Goal: Information Seeking & Learning: Learn about a topic

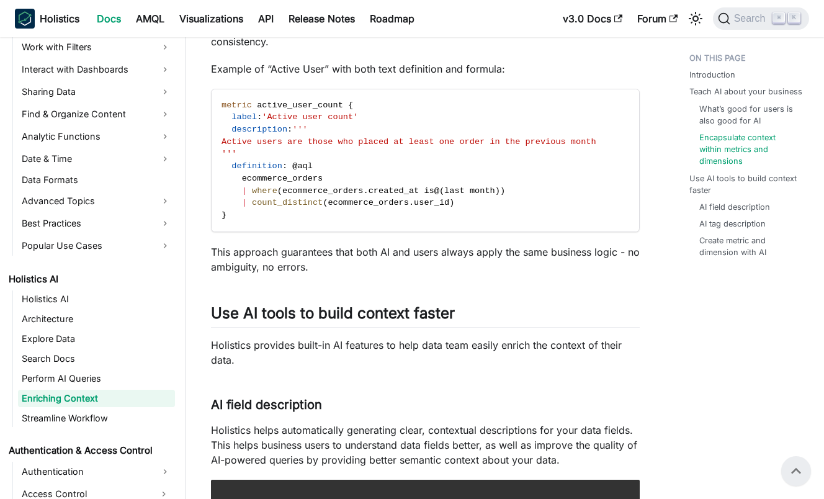
scroll to position [720, 0]
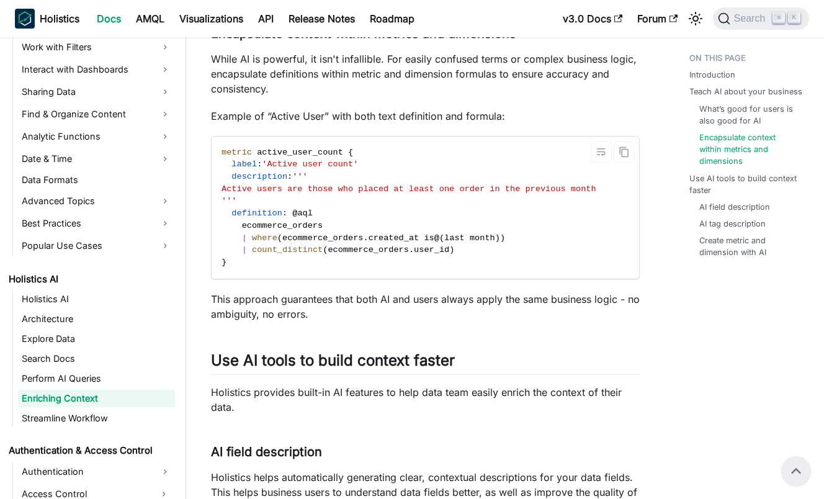
click at [310, 196] on code "metric active_user_count { label : 'Active user count' description : ''' Active…" at bounding box center [425, 207] width 427 height 142
click at [390, 202] on code "metric active_user_count { label : 'Active user count' description : ''' Active…" at bounding box center [425, 207] width 427 height 142
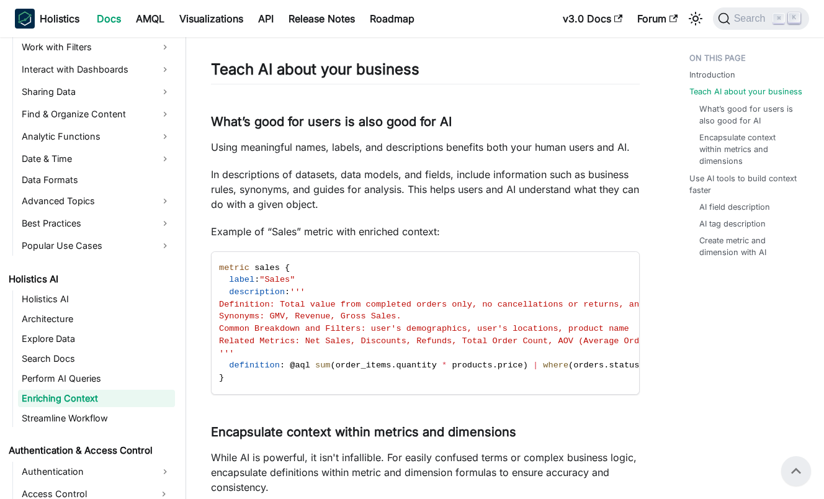
scroll to position [234, 0]
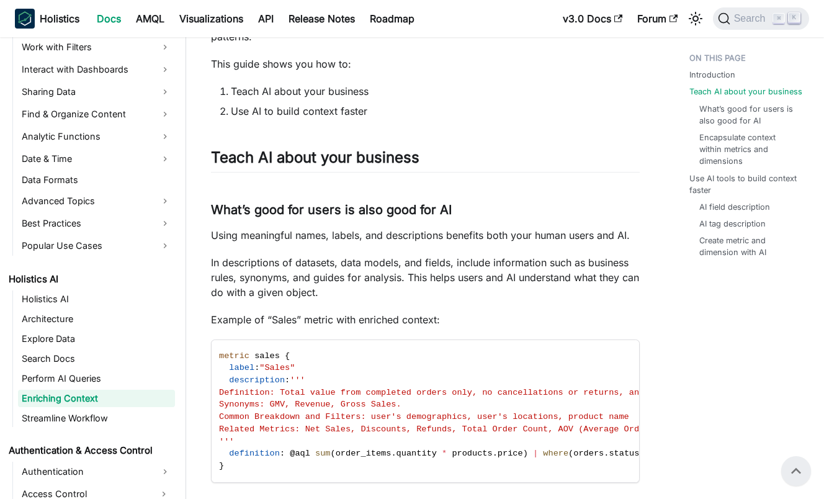
click at [452, 269] on p "In descriptions of datasets, data models, and fields, include information such …" at bounding box center [425, 277] width 429 height 45
click at [417, 279] on p "In descriptions of datasets, data models, and fields, include information such …" at bounding box center [425, 277] width 429 height 45
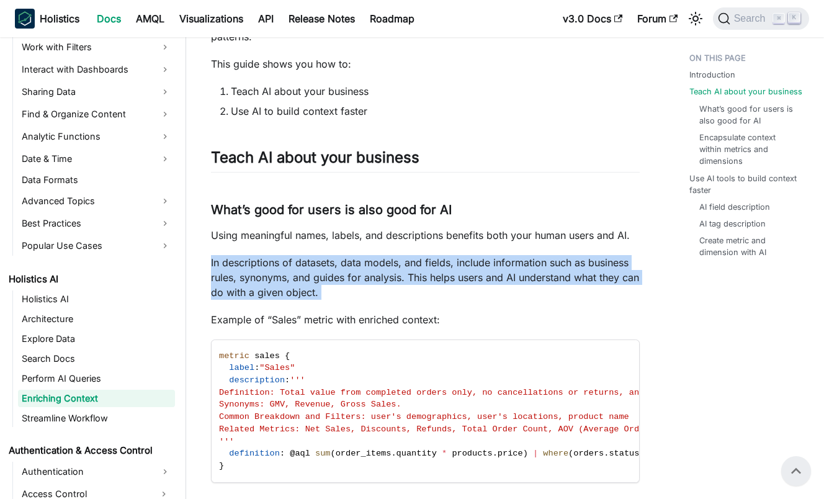
click at [417, 279] on p "In descriptions of datasets, data models, and fields, include information such …" at bounding box center [425, 277] width 429 height 45
